Goal: Communication & Community: Connect with others

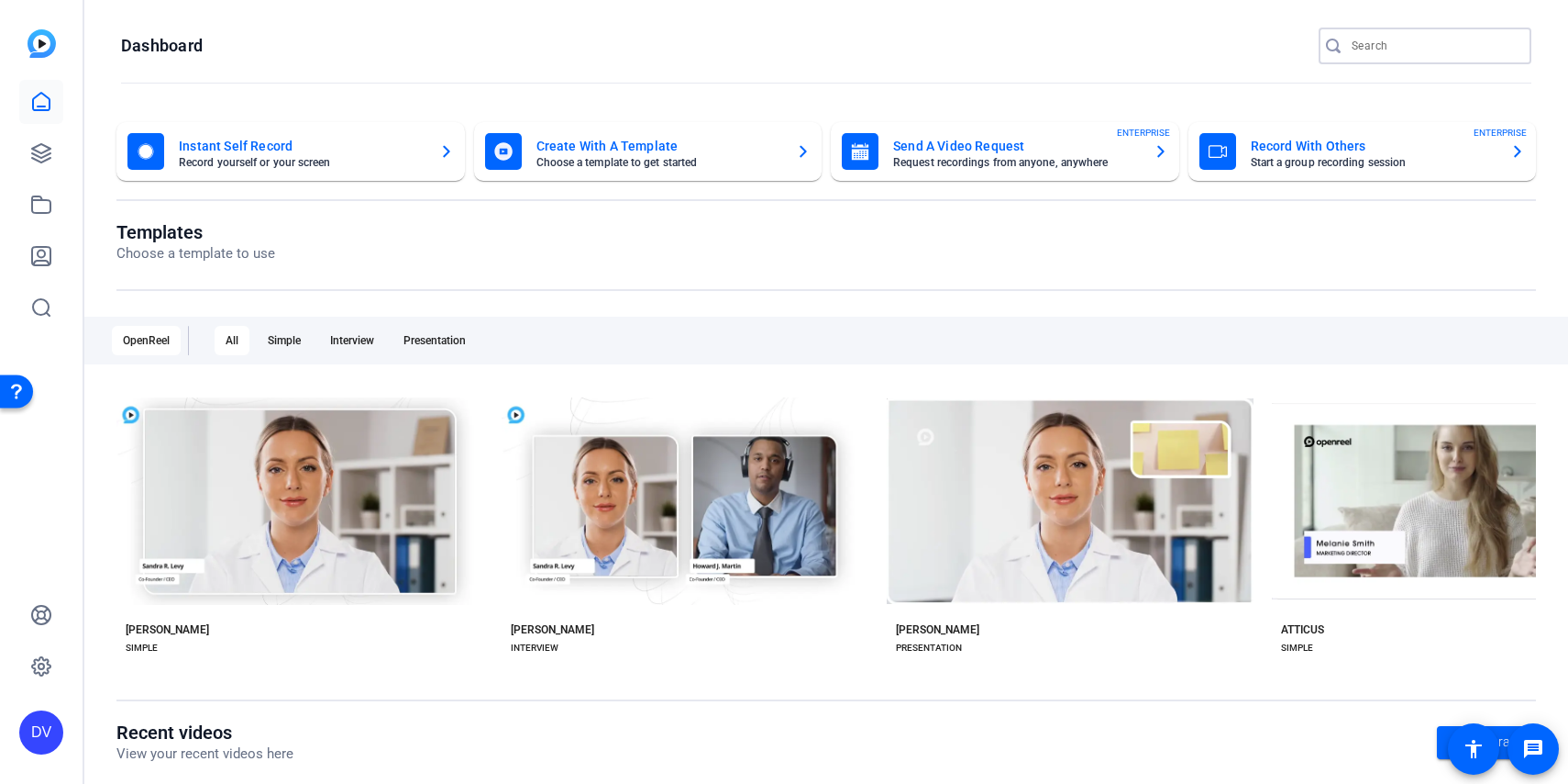
click at [1429, 47] on input "Search" at bounding box center [1434, 46] width 165 height 22
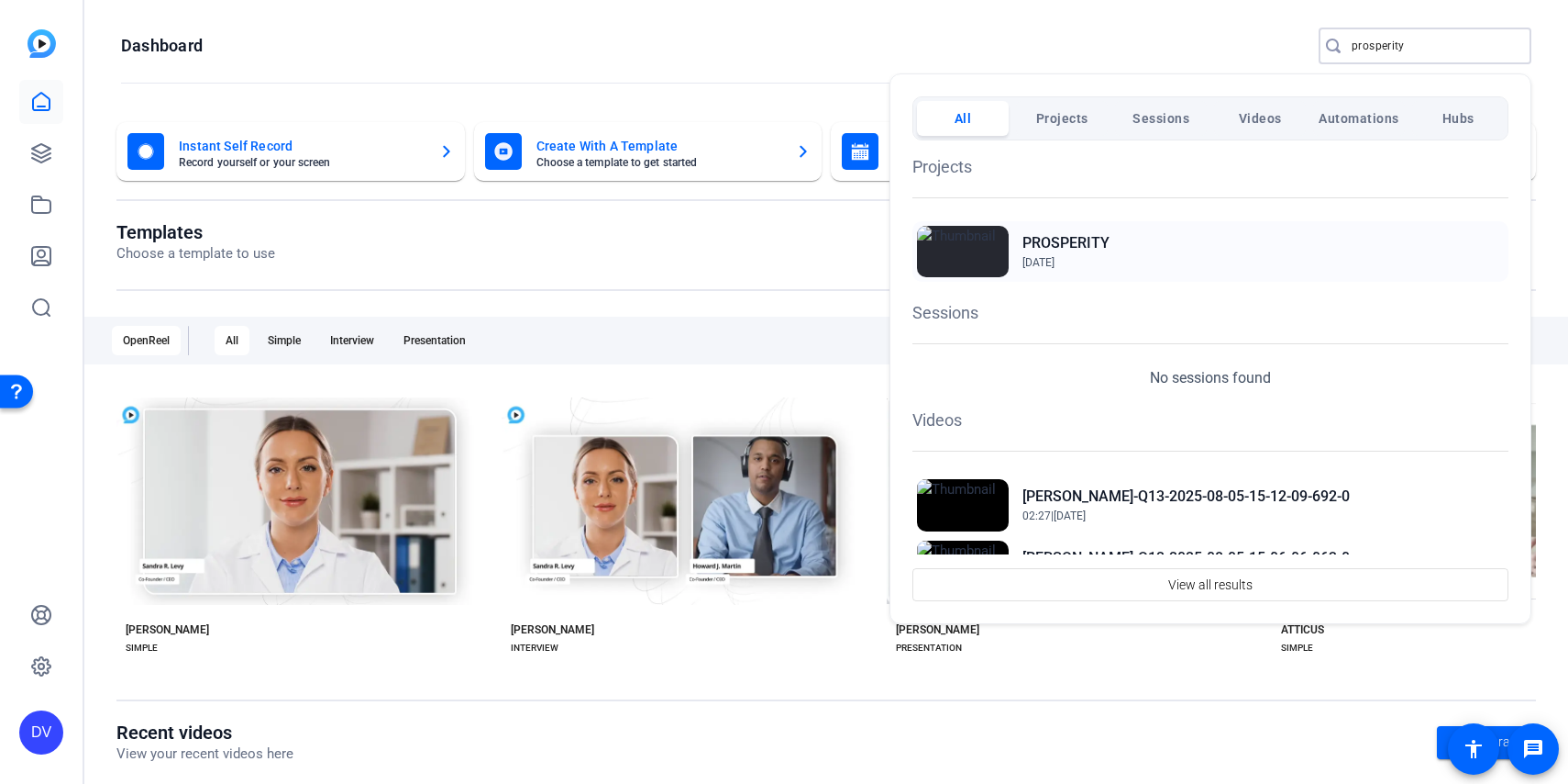
type input "prosperity"
click at [1070, 249] on h2 "PROSPERITY" at bounding box center [1066, 243] width 87 height 22
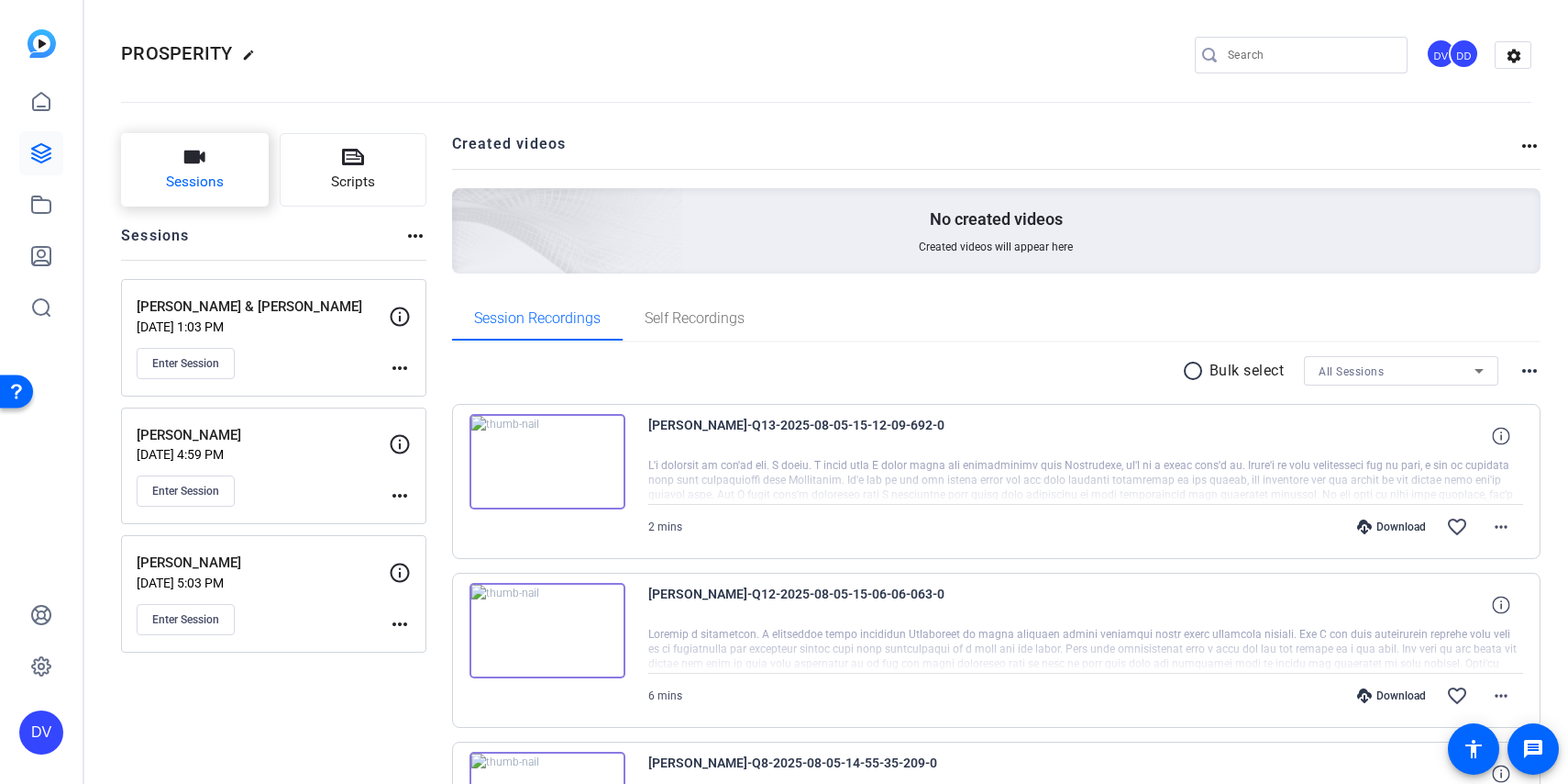
click at [246, 168] on button "Sessions" at bounding box center [194, 170] width 148 height 74
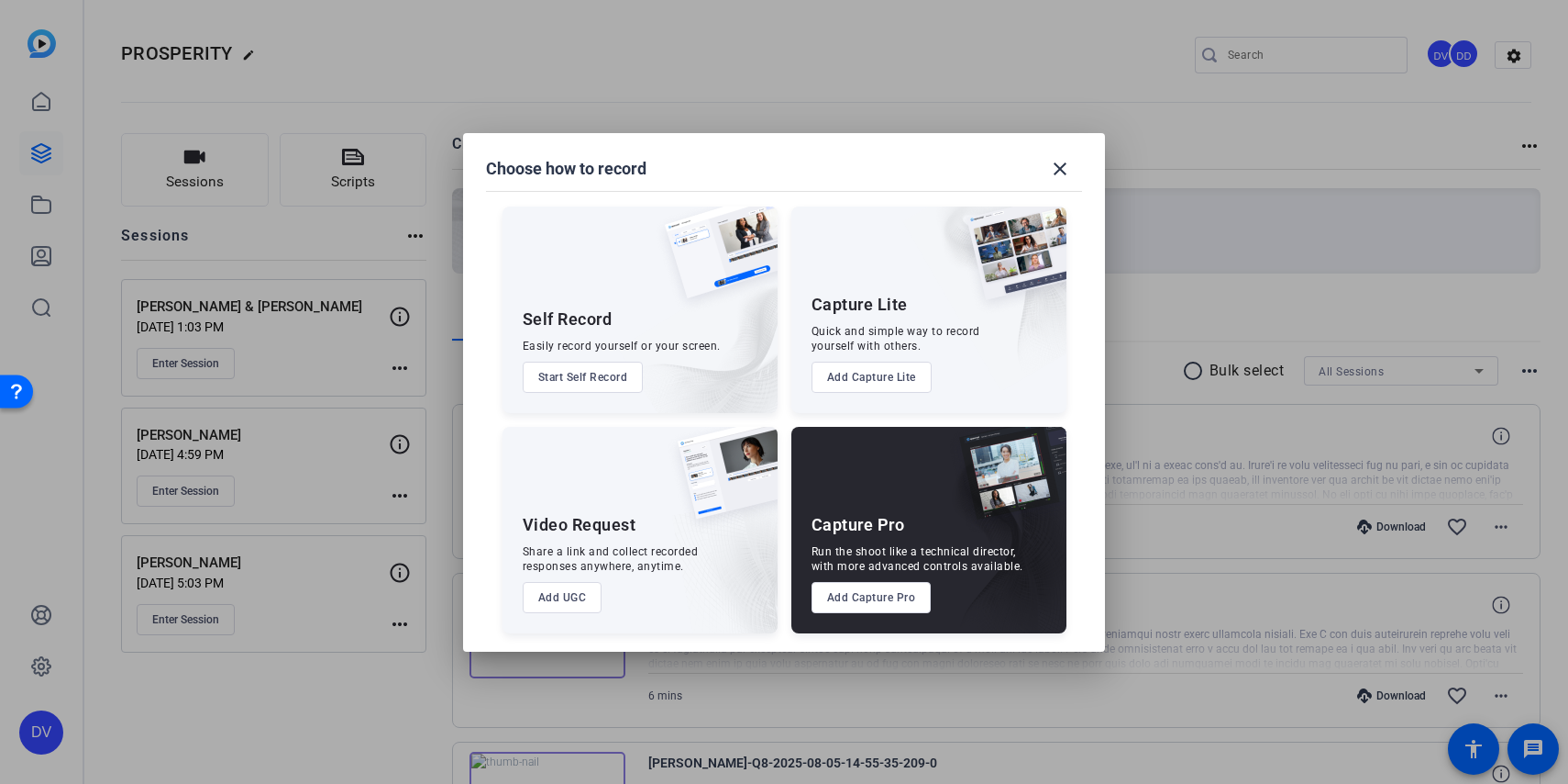
click at [892, 601] on button "Add Capture Pro" at bounding box center [871, 596] width 121 height 31
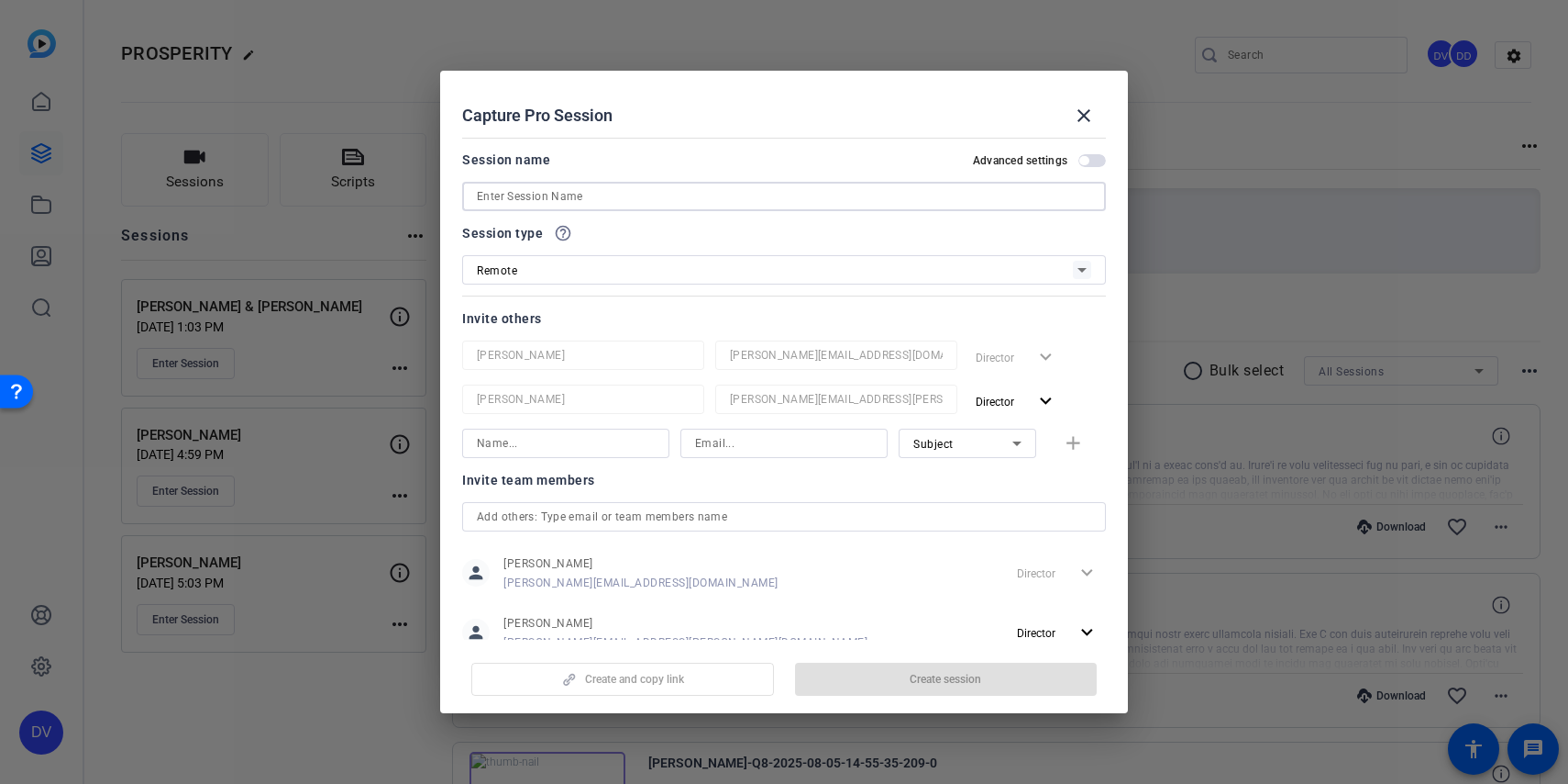
click at [818, 201] on input at bounding box center [784, 196] width 614 height 22
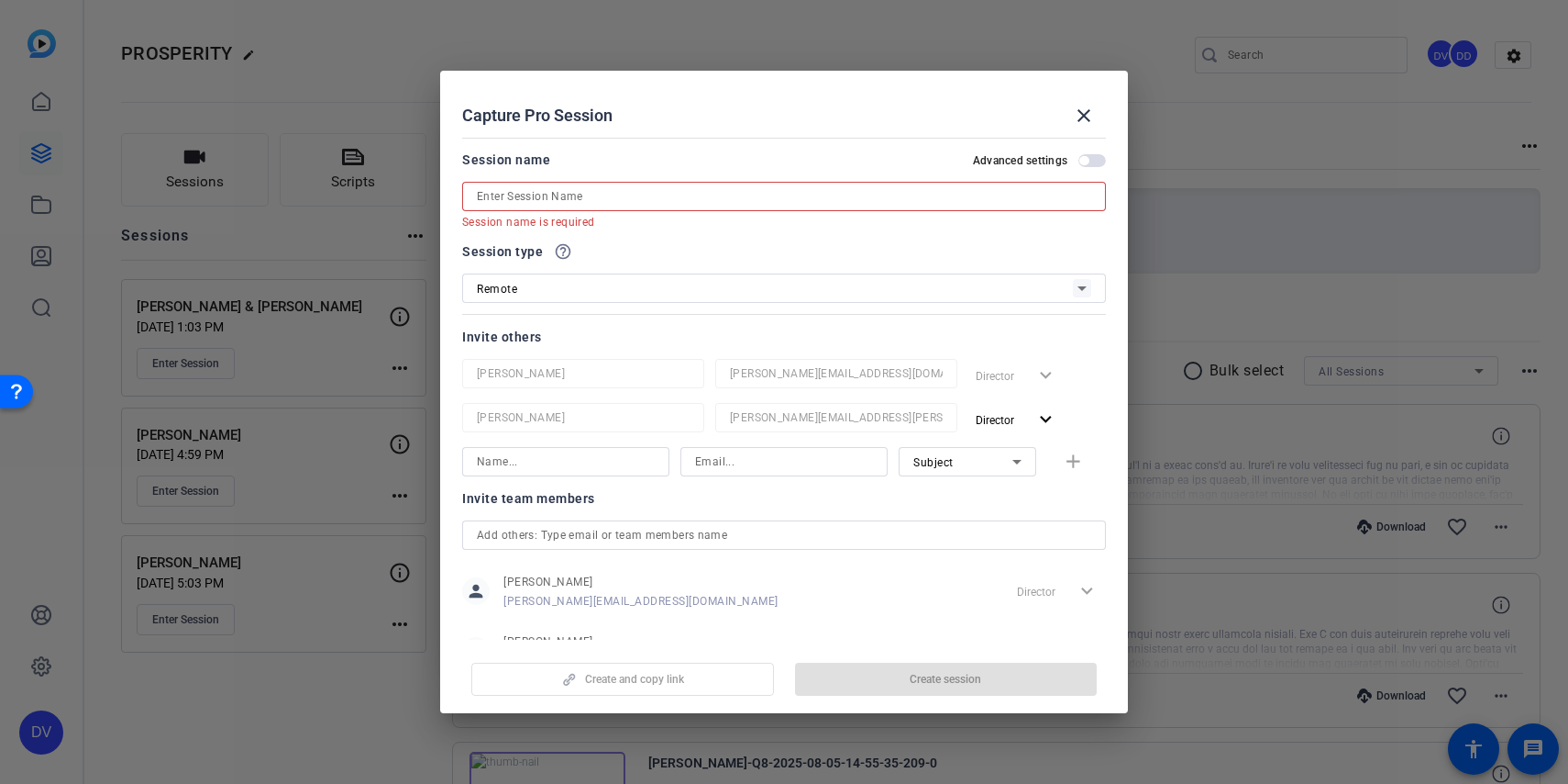
click at [745, 209] on mat-form-field "Session name is required" at bounding box center [784, 196] width 644 height 29
click at [745, 206] on input at bounding box center [784, 196] width 614 height 22
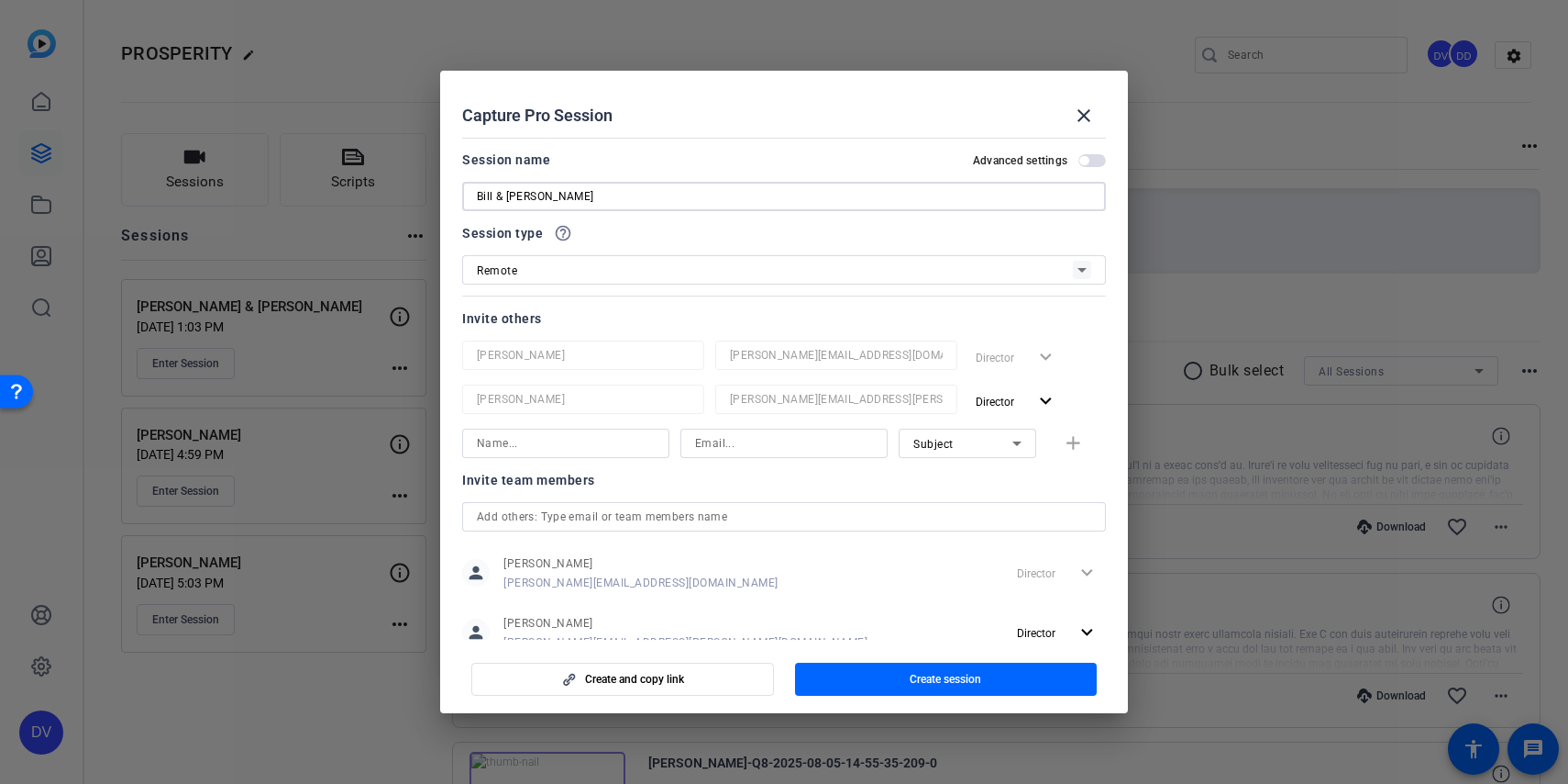
type input "Bill & Janice Taylor"
click at [903, 681] on span "button" at bounding box center [947, 679] width 303 height 44
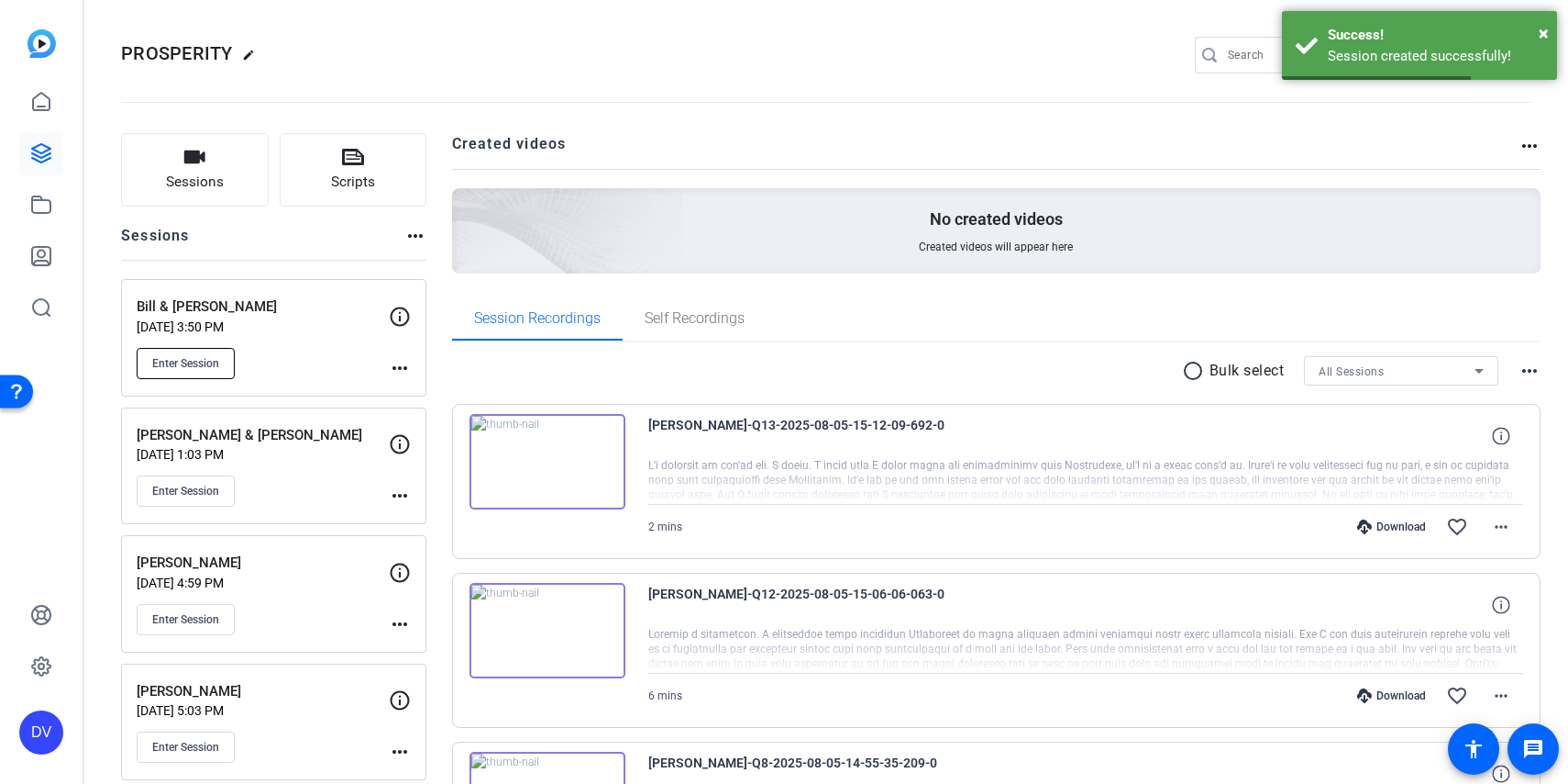
click at [223, 362] on button "Enter Session" at bounding box center [185, 363] width 98 height 31
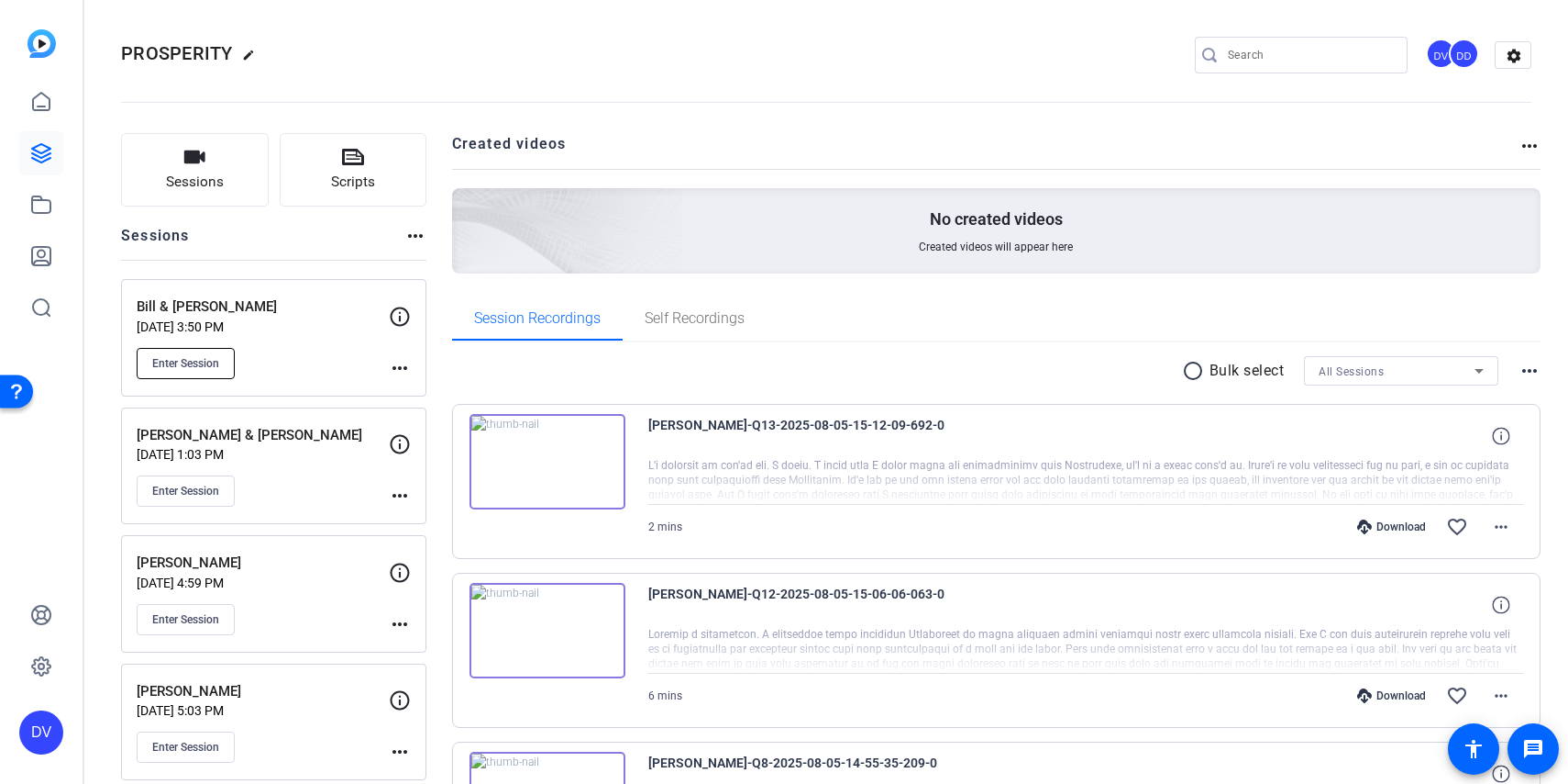
click at [200, 360] on span "Enter Session" at bounding box center [185, 363] width 67 height 15
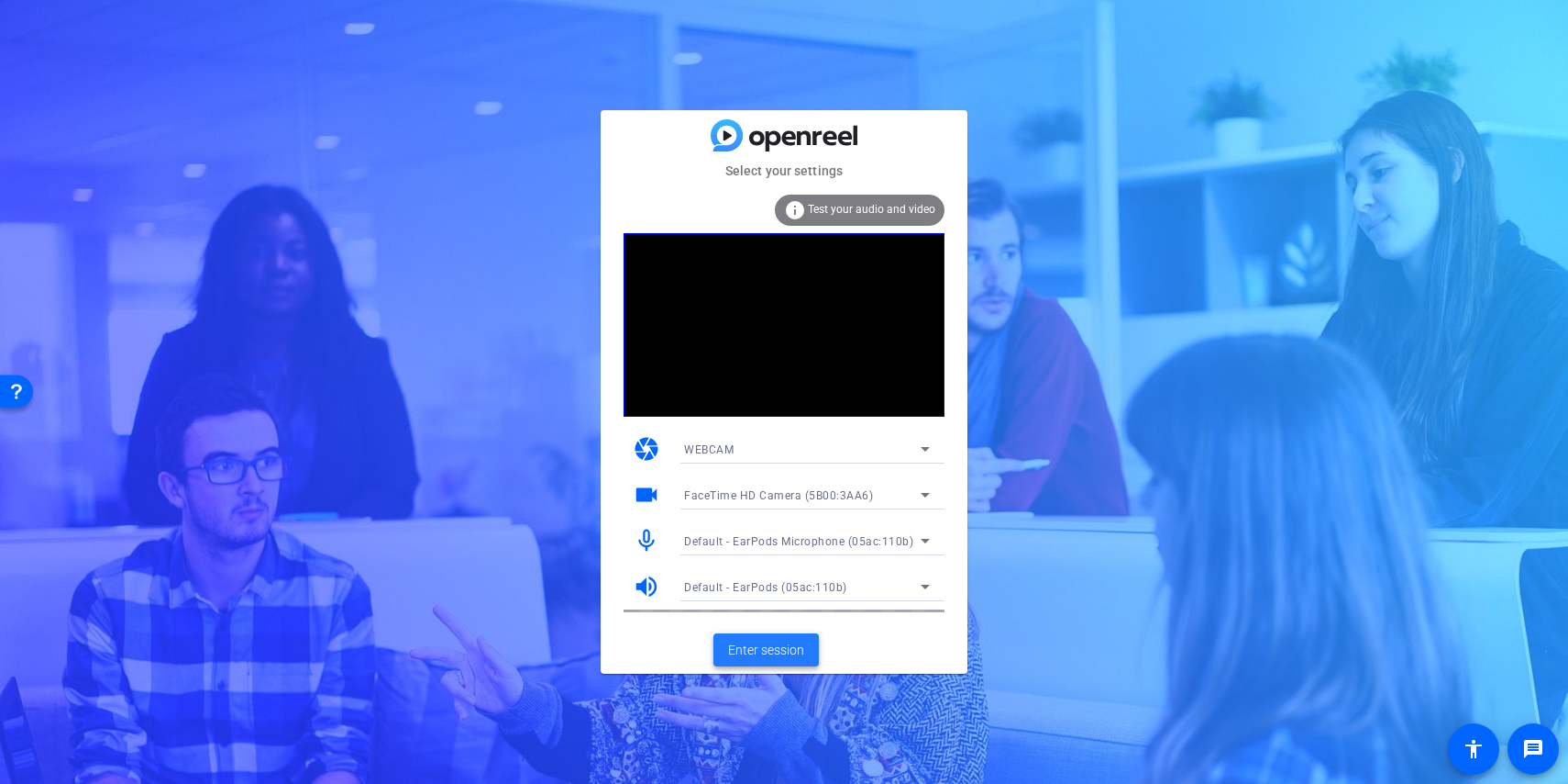
click at [752, 652] on span "Enter session" at bounding box center [766, 649] width 76 height 19
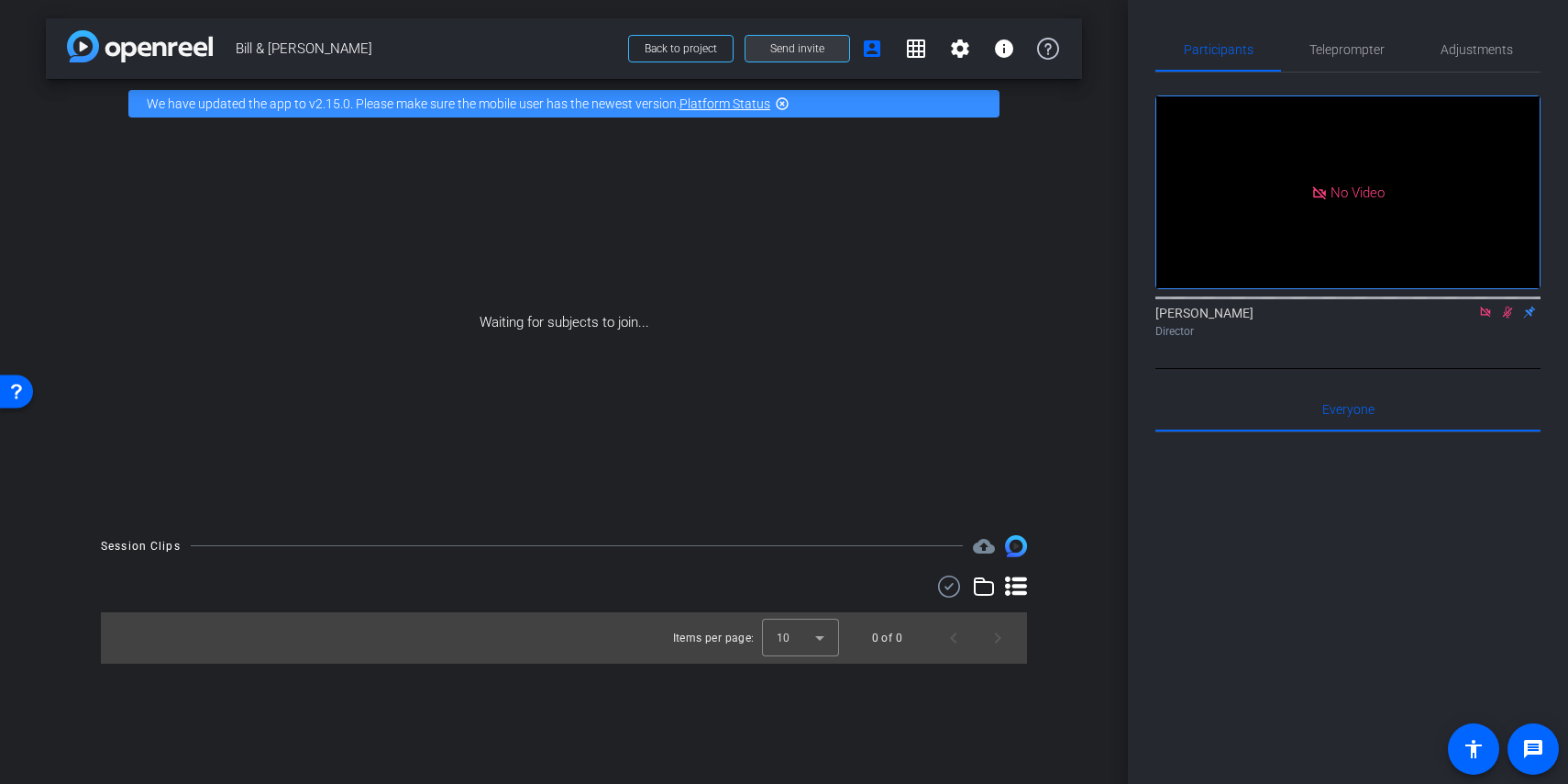
click at [810, 50] on span "Send invite" at bounding box center [797, 48] width 54 height 15
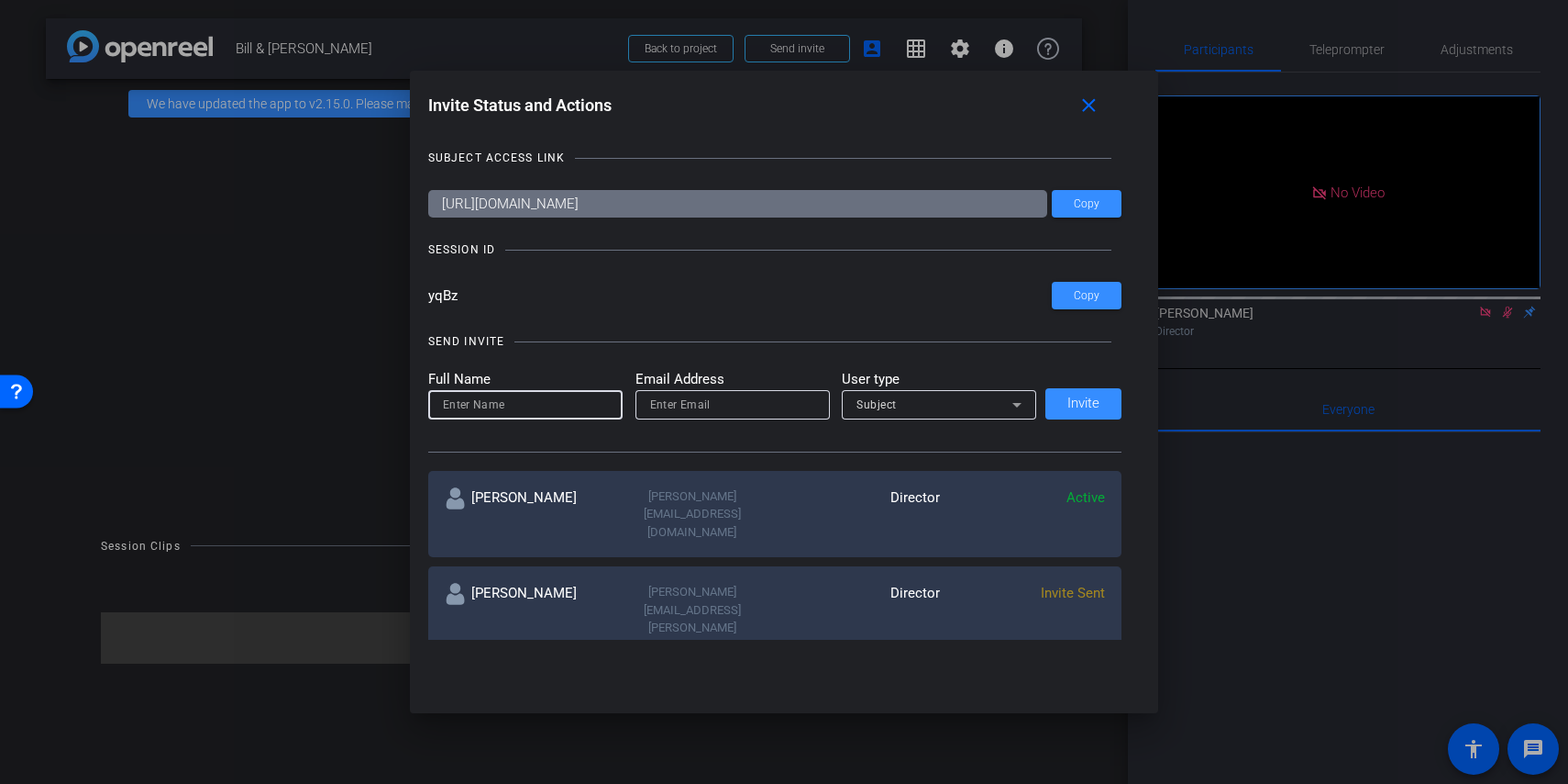
click at [550, 399] on input at bounding box center [525, 405] width 165 height 22
type input "Hazel Llemos"
type input "hazel@remotevideotestimonials.com"
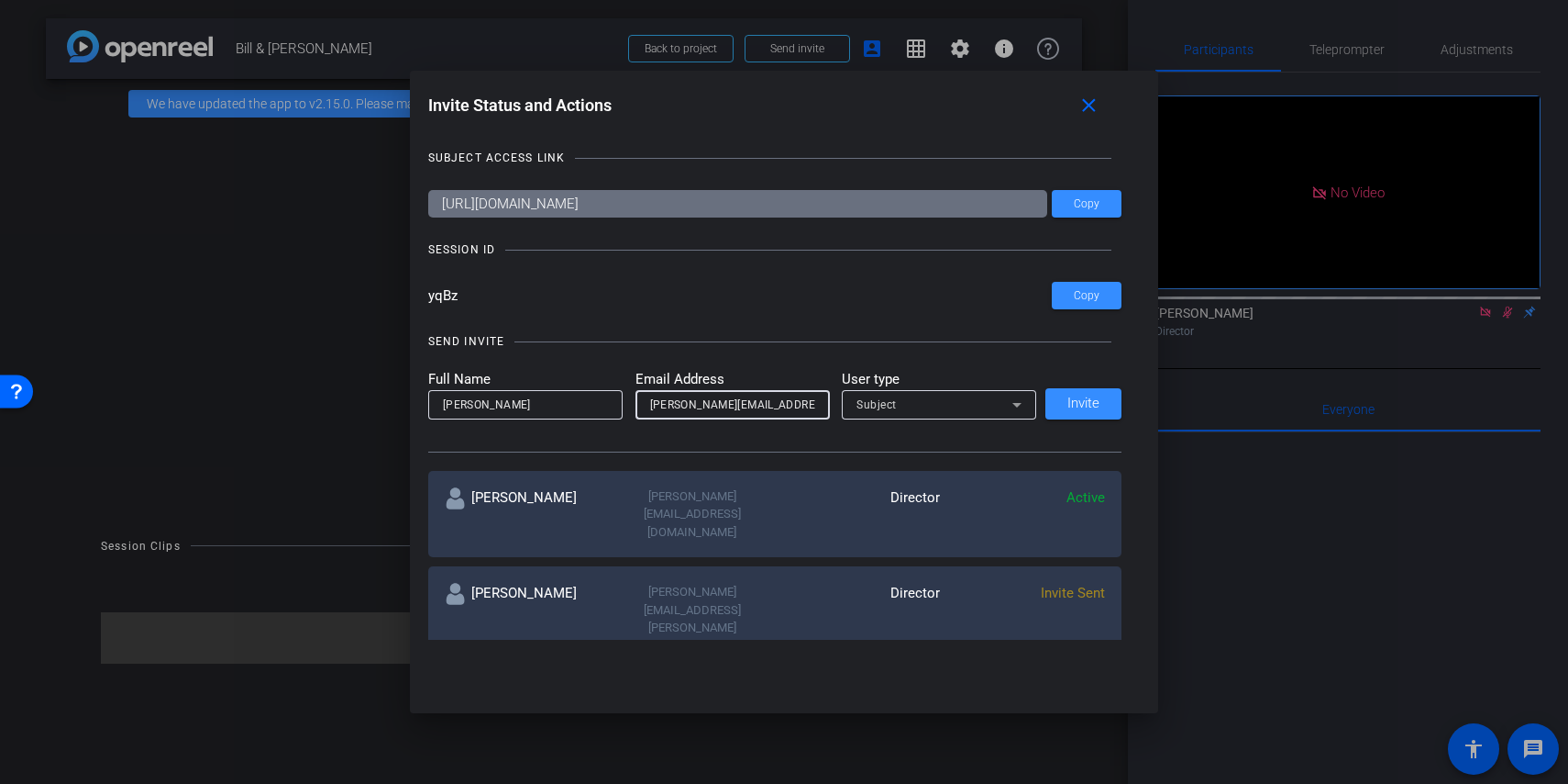
click at [908, 417] on div "Subject" at bounding box center [939, 404] width 165 height 29
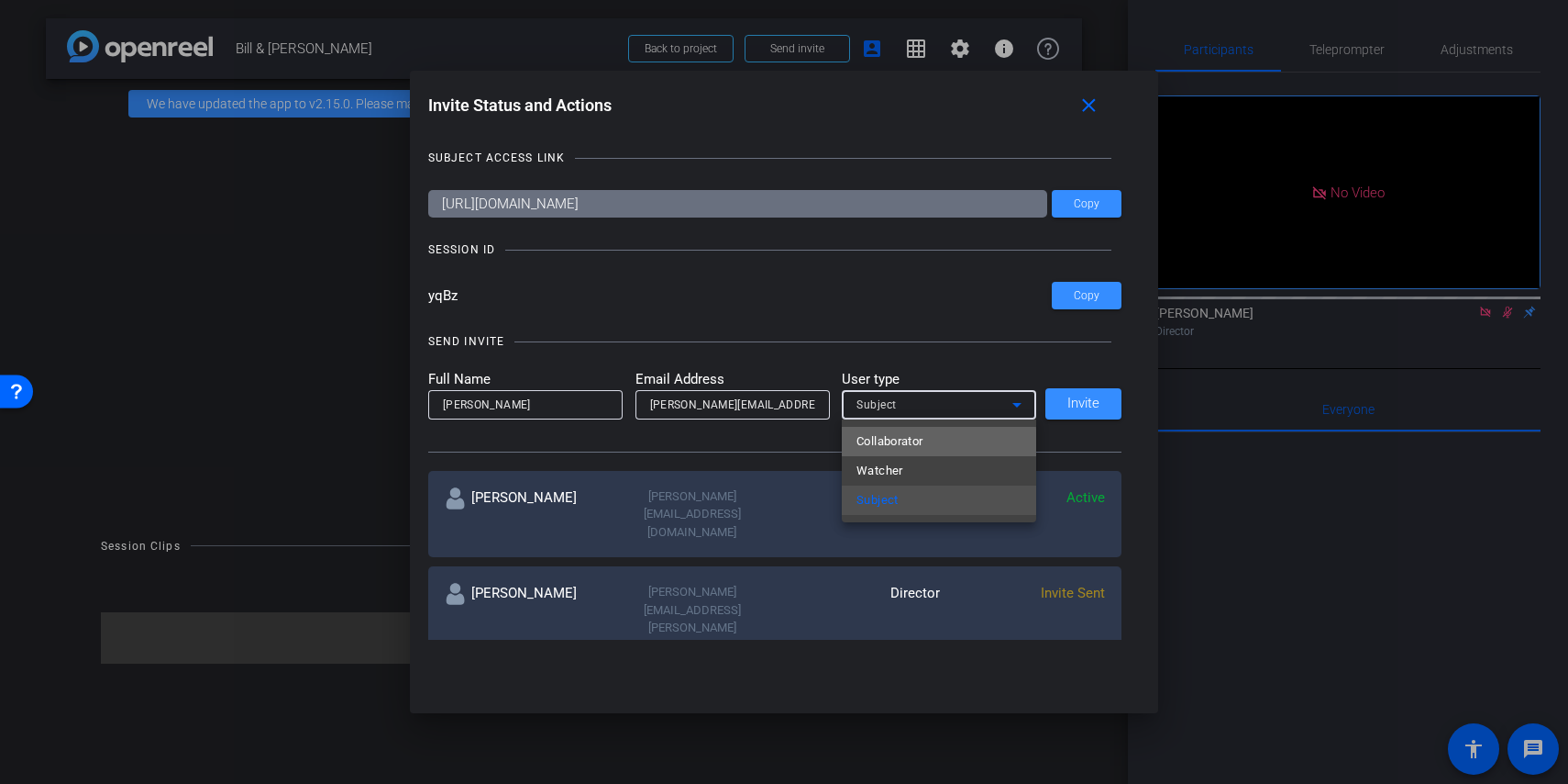
click at [911, 444] on span "Collaborator" at bounding box center [889, 441] width 67 height 22
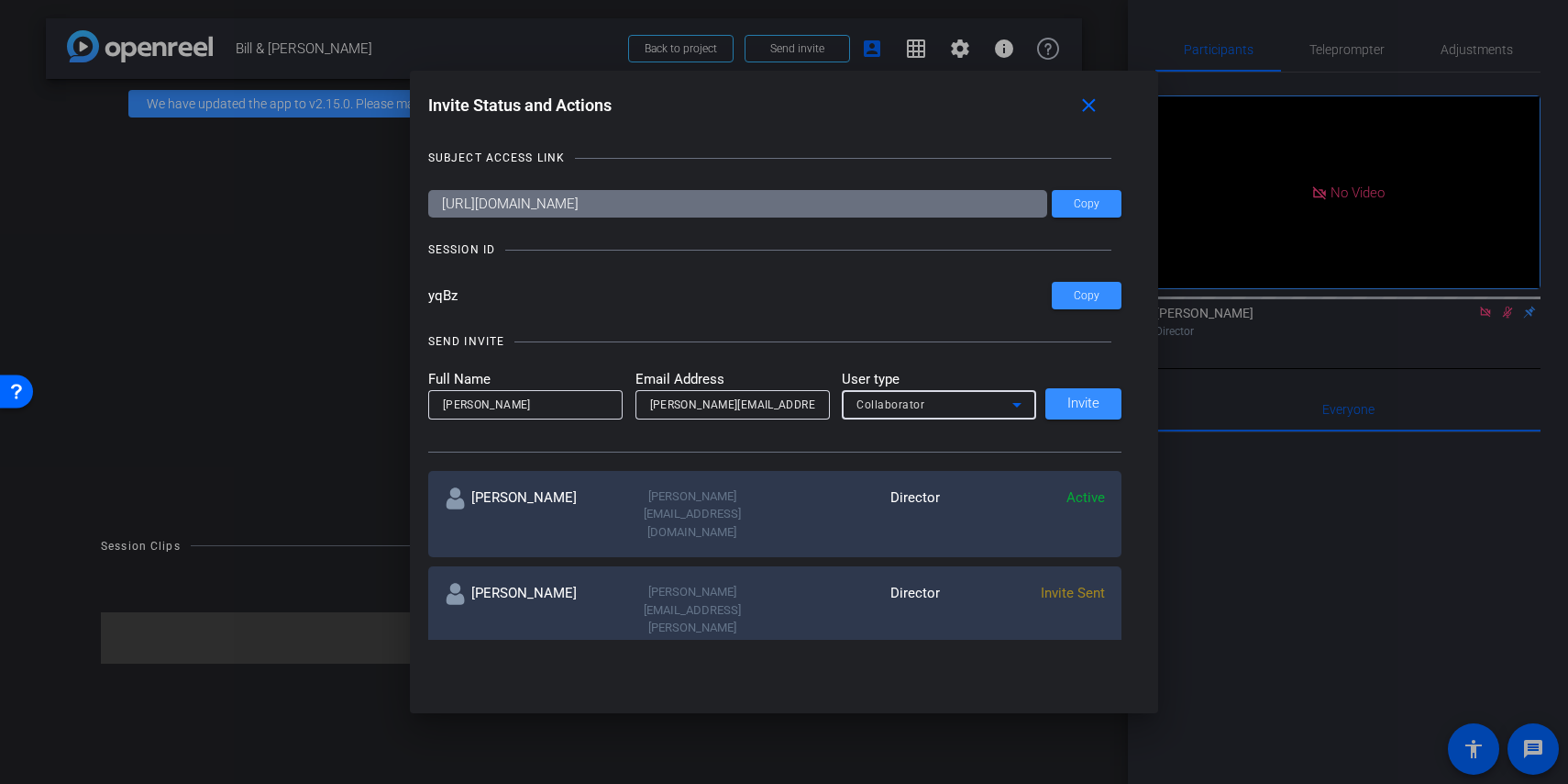
click at [762, 416] on div "hazel@remotevideotestimonials.com" at bounding box center [733, 404] width 165 height 29
click at [1094, 410] on span "Invite" at bounding box center [1084, 403] width 32 height 14
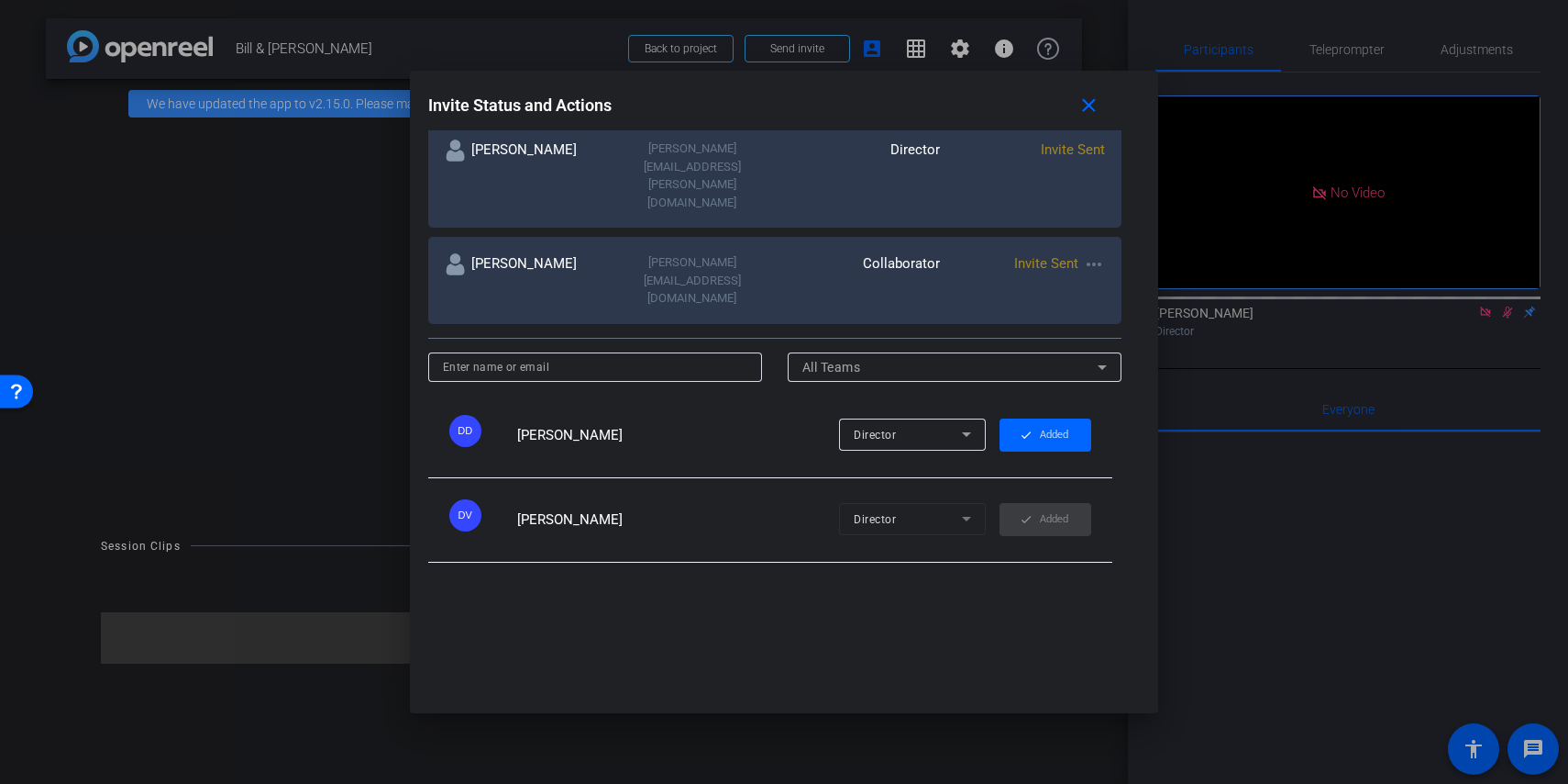
scroll to position [431, 0]
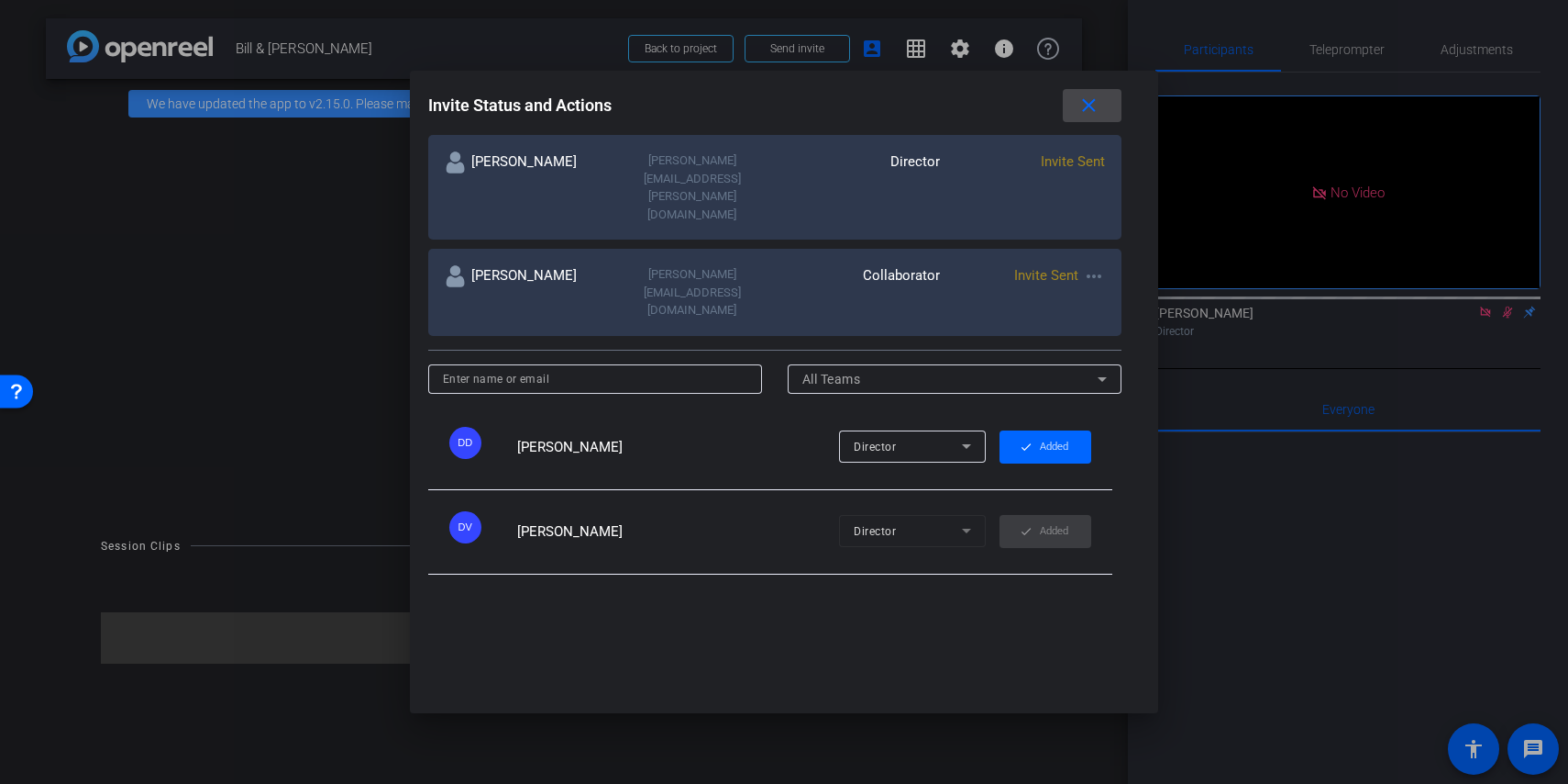
click at [1089, 104] on mat-icon "close" at bounding box center [1089, 106] width 23 height 23
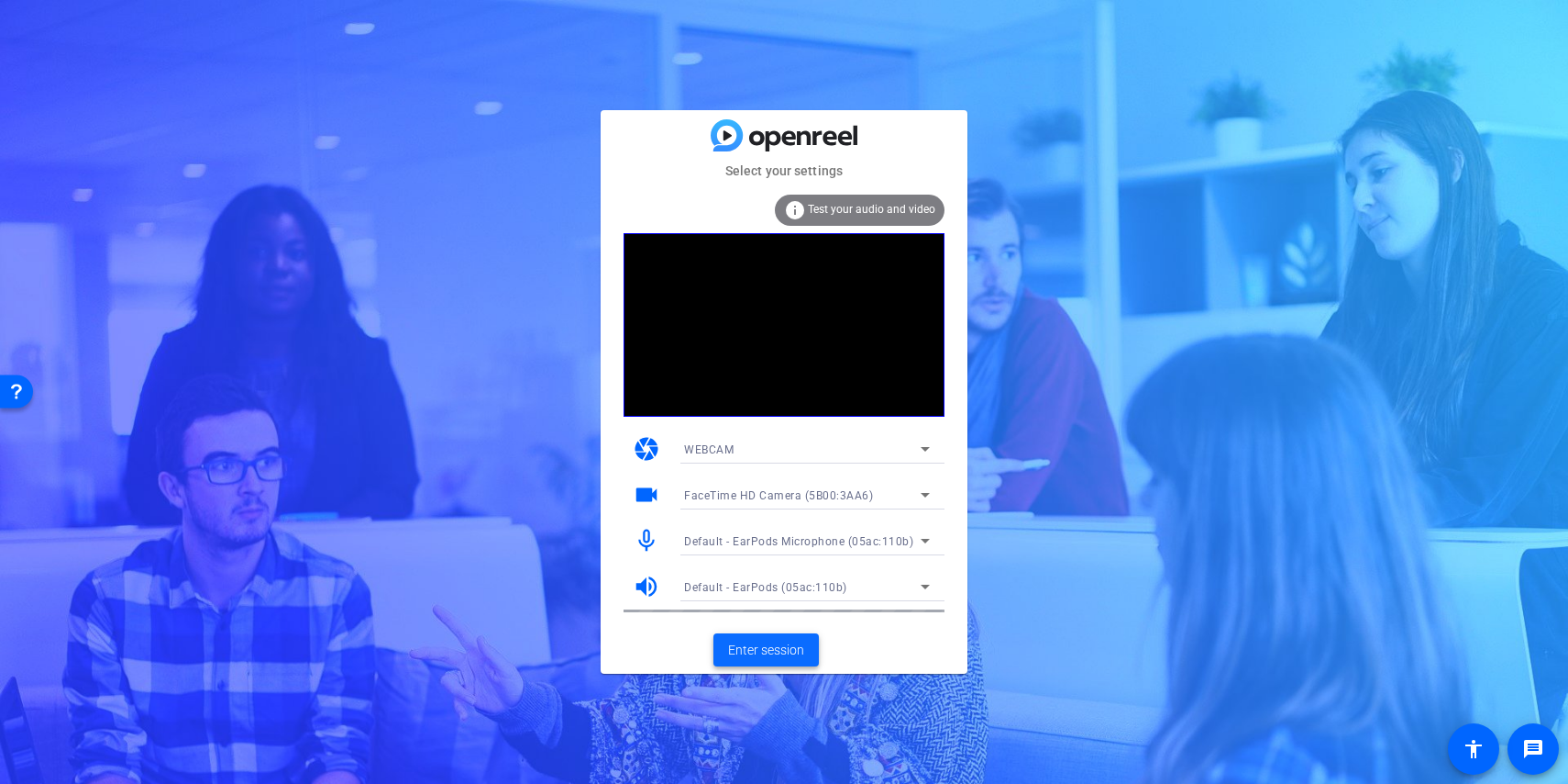
click at [801, 645] on span "Enter session" at bounding box center [766, 649] width 76 height 19
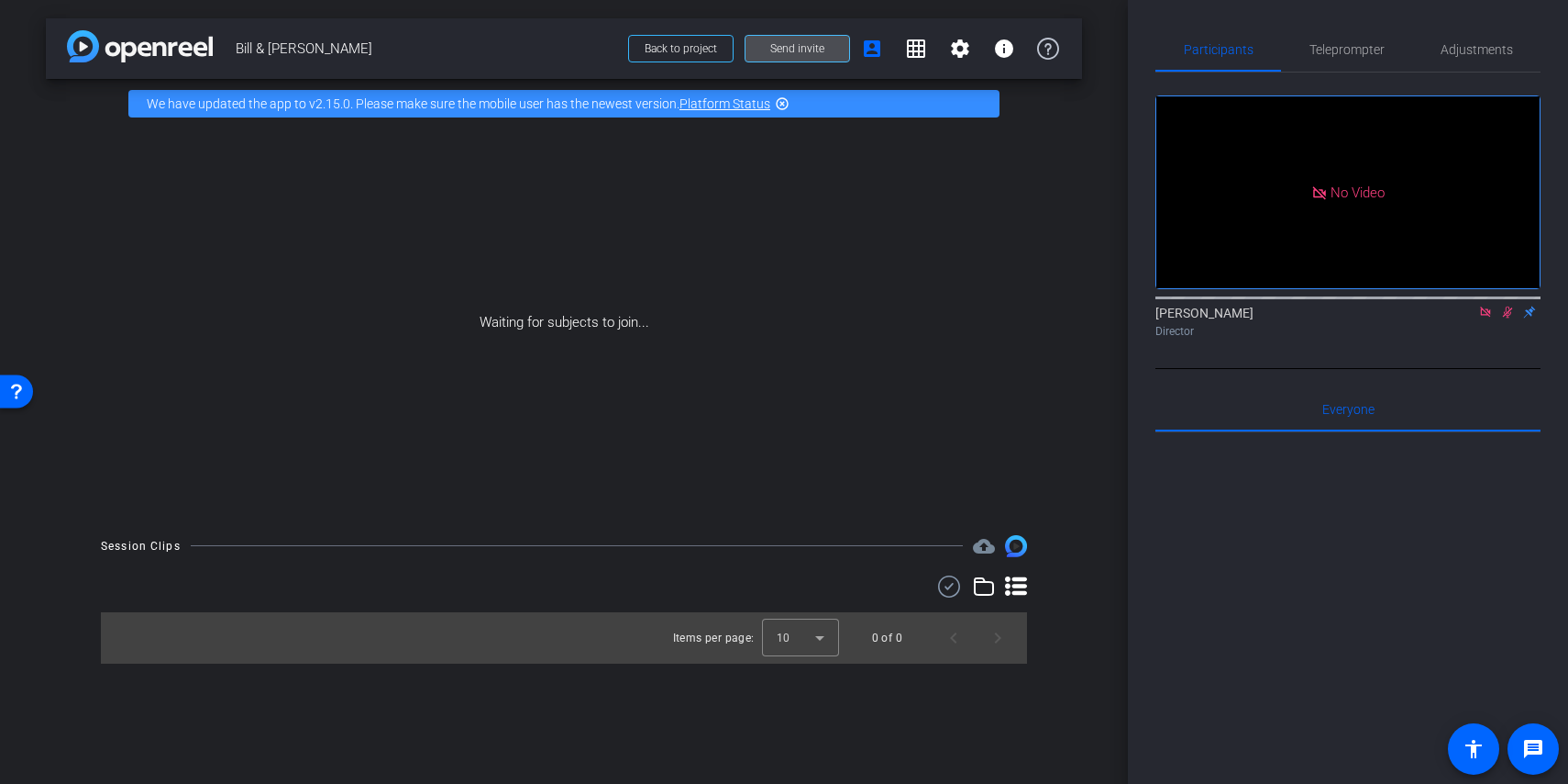
click at [784, 55] on span "Send invite" at bounding box center [797, 48] width 54 height 15
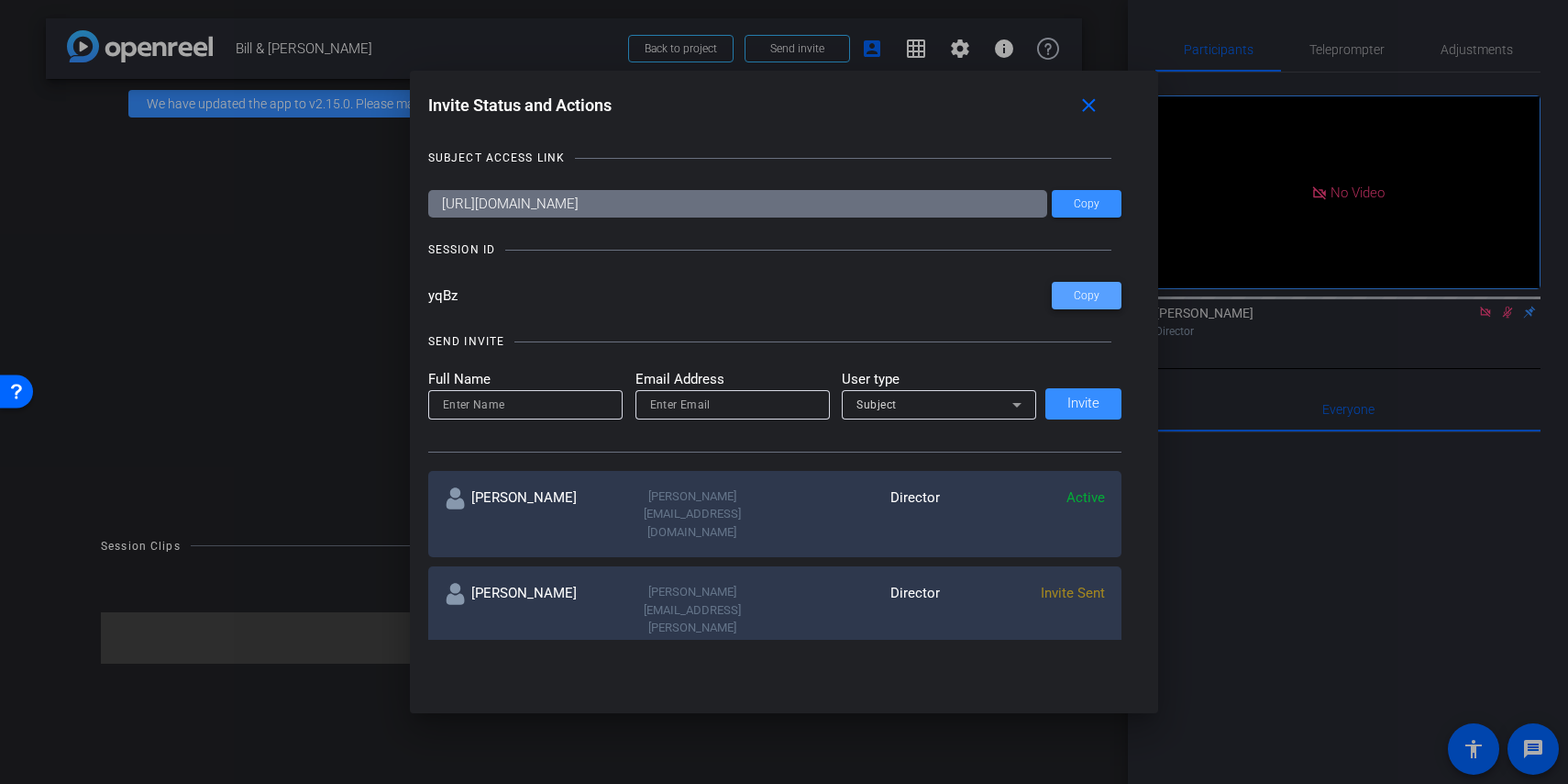
click at [1094, 293] on span "Copy" at bounding box center [1087, 296] width 26 height 14
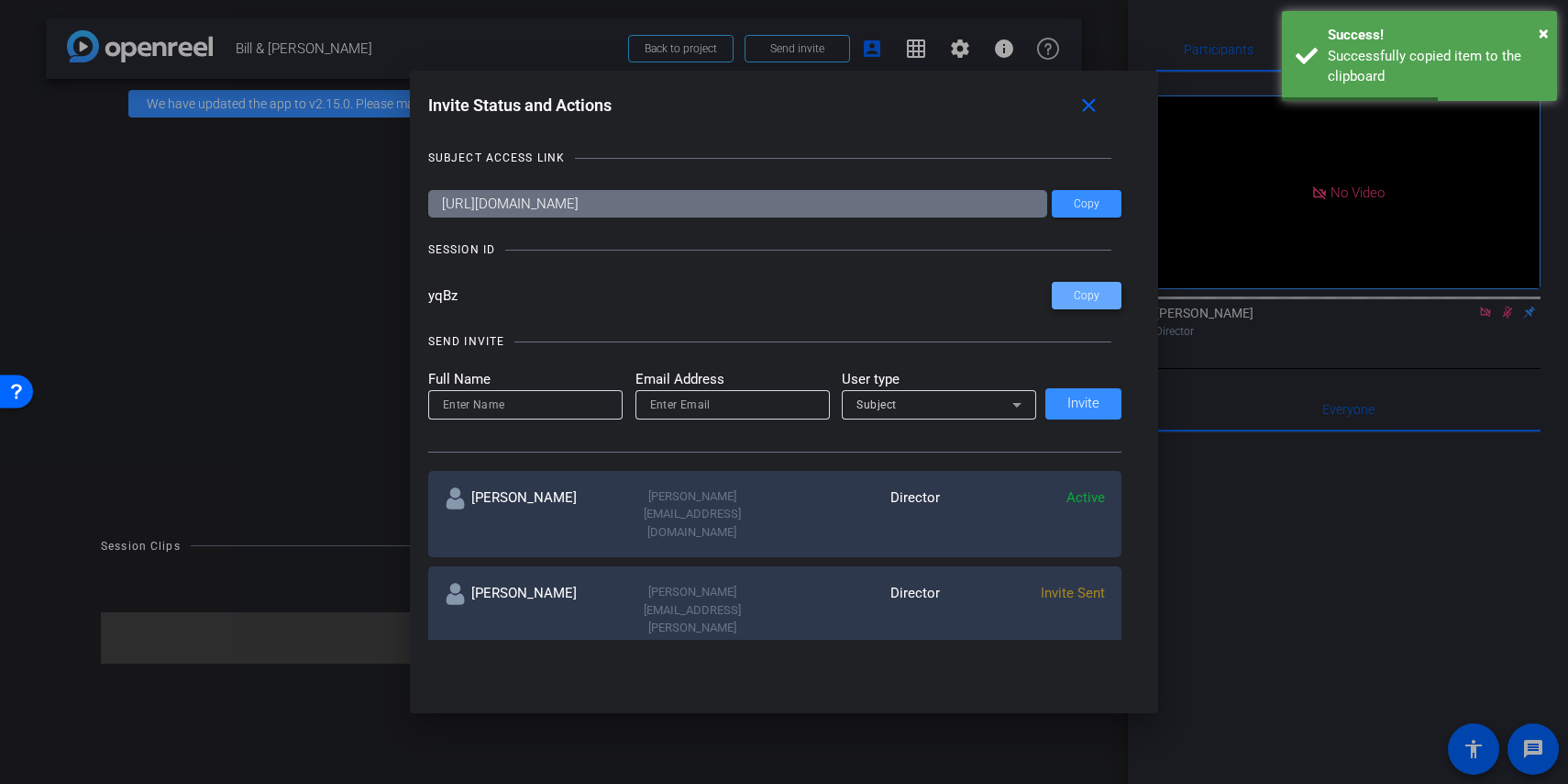
click at [1094, 293] on span "Copy" at bounding box center [1087, 296] width 26 height 14
